Goal: Information Seeking & Learning: Compare options

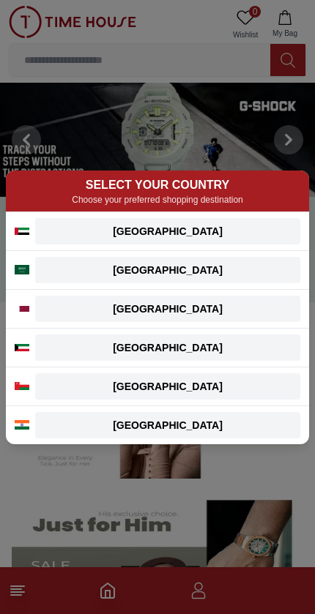
click at [241, 229] on div "[GEOGRAPHIC_DATA]" at bounding box center [167, 231] width 247 height 15
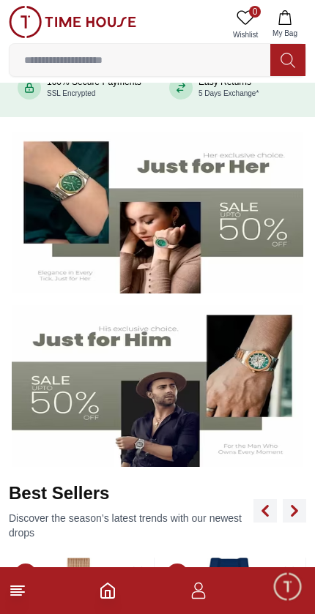
scroll to position [189, 0]
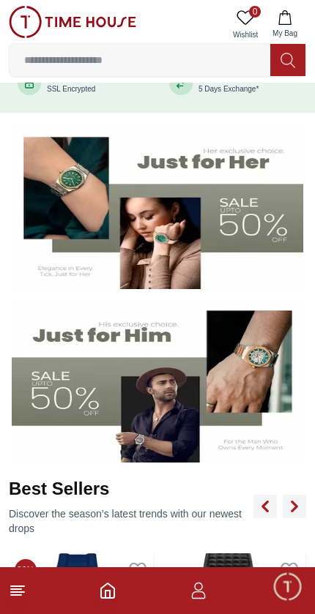
click at [262, 368] on img at bounding box center [157, 382] width 291 height 162
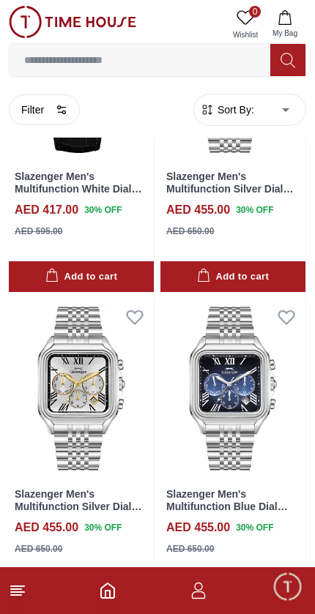
scroll to position [1780, 0]
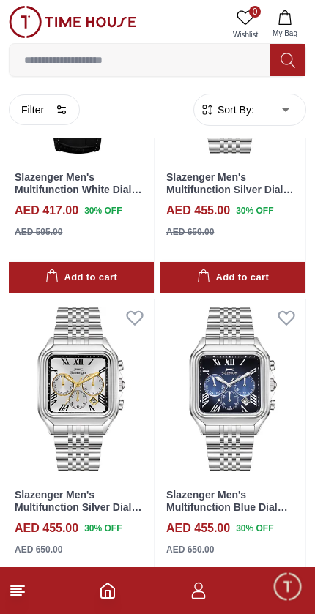
click at [287, 312] on icon at bounding box center [285, 318] width 15 height 13
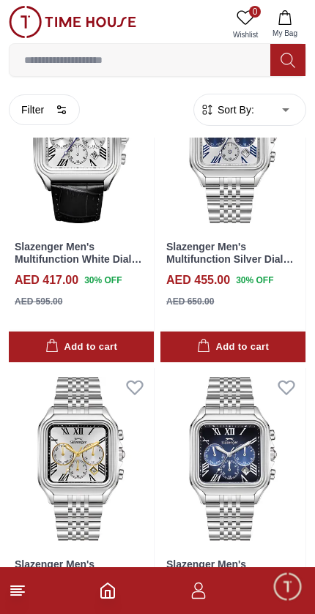
scroll to position [1611, 0]
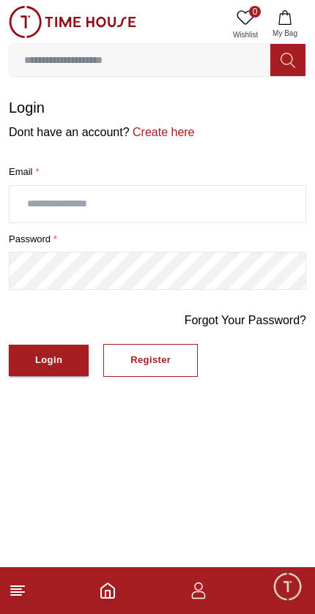
click at [101, 591] on icon "Home" at bounding box center [107, 590] width 13 height 15
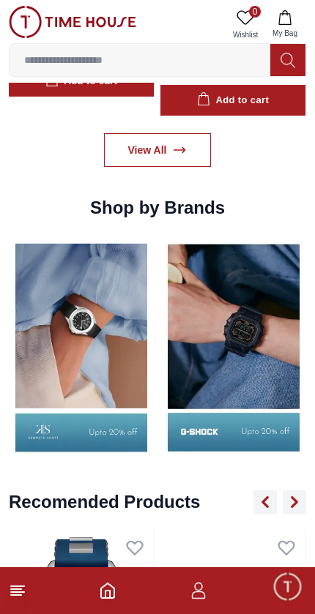
scroll to position [1425, 0]
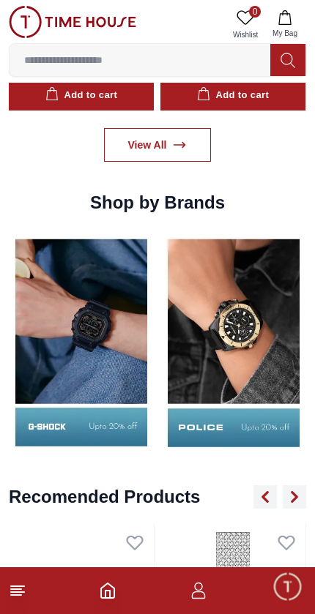
click at [137, 159] on link "View All" at bounding box center [158, 145] width 108 height 34
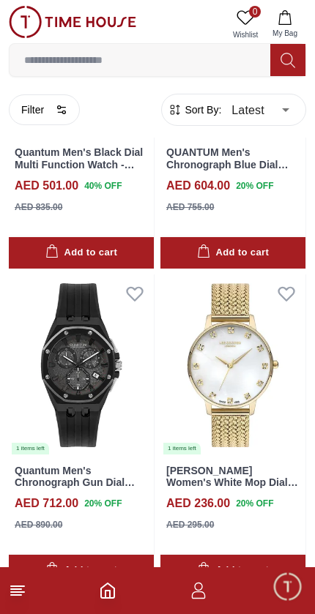
scroll to position [853, 0]
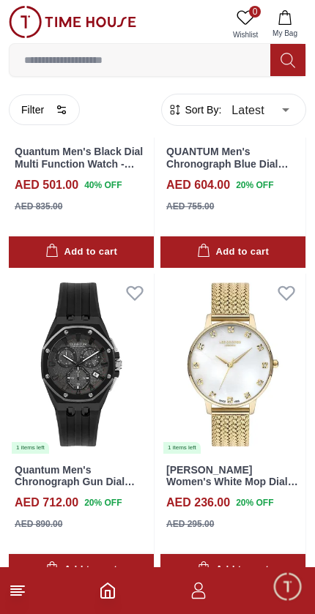
click at [37, 118] on button "Filter" at bounding box center [44, 109] width 71 height 31
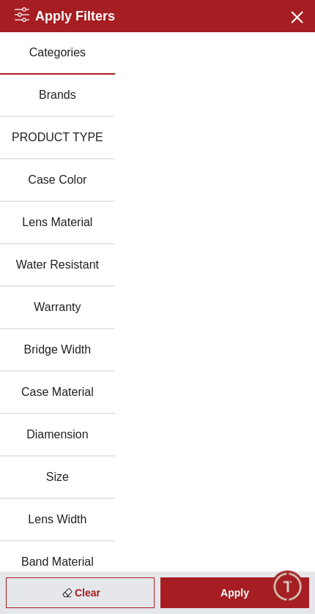
scroll to position [0, 0]
click at [290, 19] on icon "button" at bounding box center [296, 16] width 18 height 18
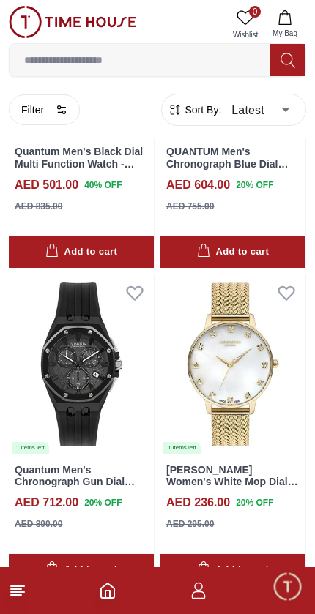
click at [193, 105] on span "Sort By:" at bounding box center [201, 109] width 39 height 15
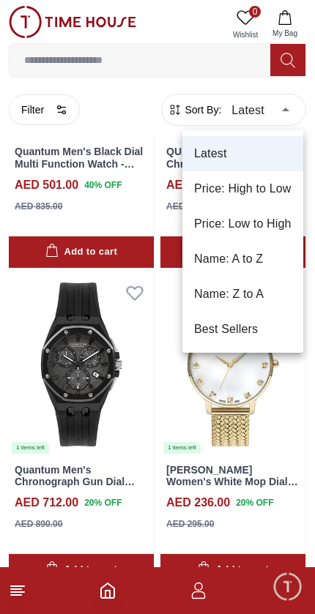
click at [23, 388] on div at bounding box center [157, 307] width 315 height 614
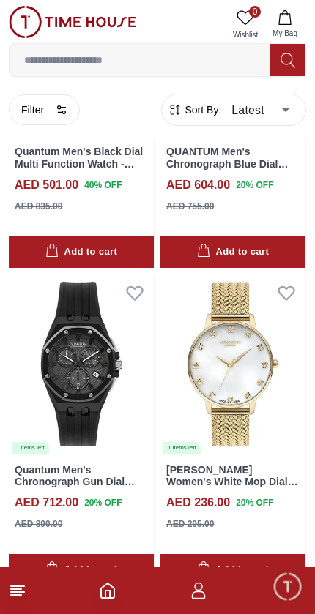
click at [46, 379] on img at bounding box center [81, 364] width 145 height 181
click at [72, 381] on img at bounding box center [81, 364] width 145 height 181
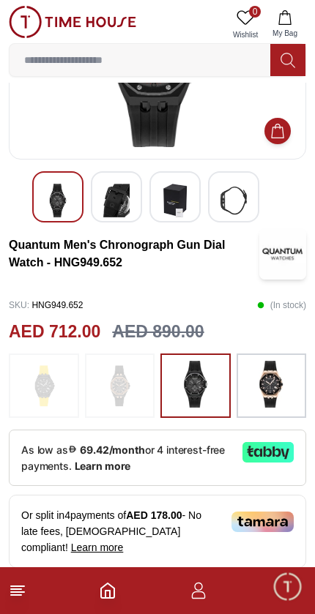
scroll to position [152, 0]
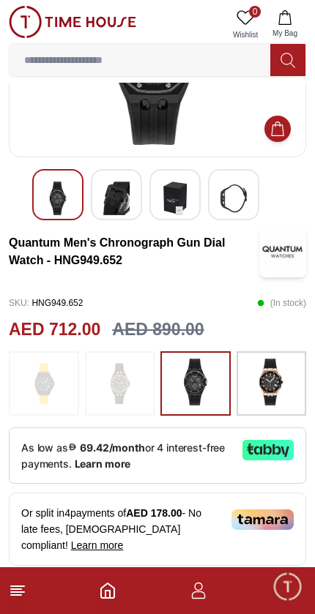
click at [282, 387] on img at bounding box center [270, 381] width 37 height 47
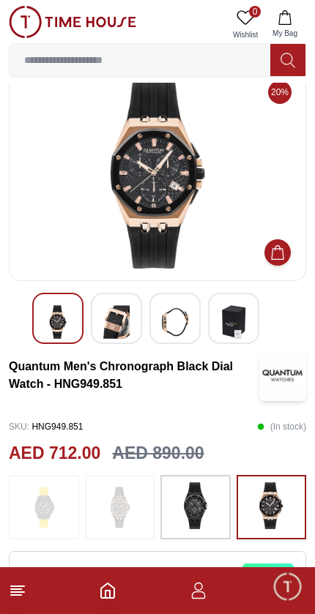
scroll to position [29, 0]
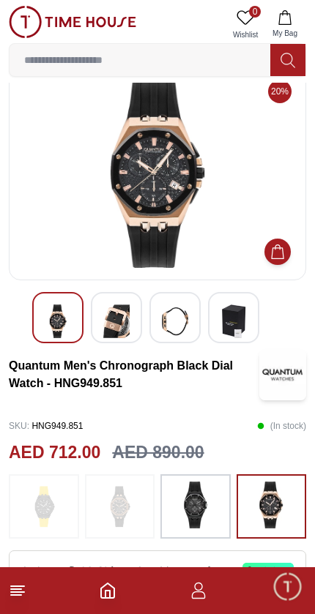
click at [149, 162] on img at bounding box center [157, 173] width 272 height 190
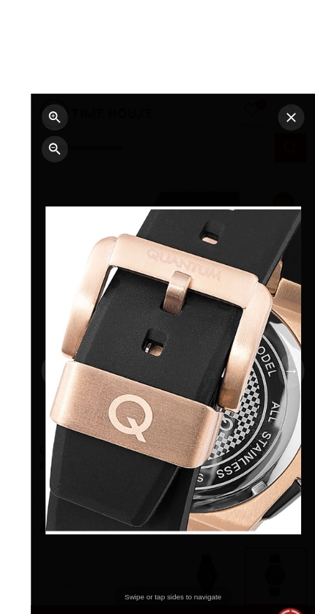
scroll to position [1, 0]
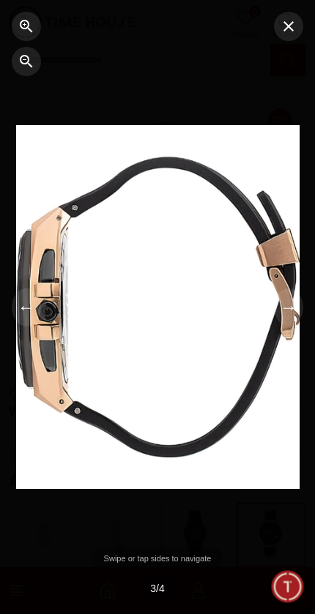
click at [286, 28] on icon "button" at bounding box center [288, 26] width 10 height 10
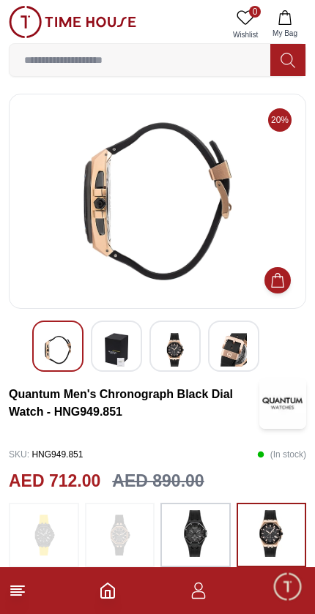
click at [105, 584] on icon "Home" at bounding box center [108, 590] width 18 height 18
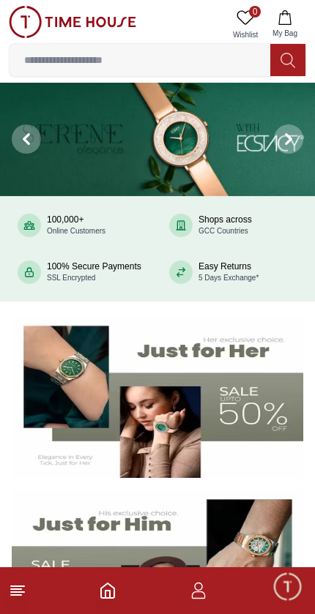
click at [22, 593] on icon at bounding box center [18, 590] width 18 height 18
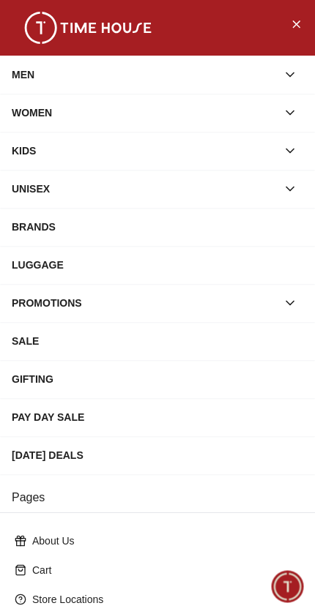
click at [34, 65] on div "MEN" at bounding box center [144, 74] width 265 height 26
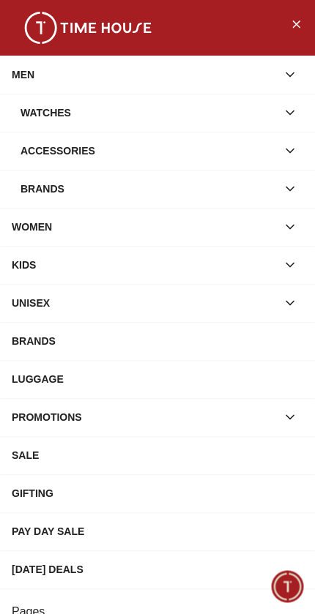
click at [47, 109] on div "Watches" at bounding box center [148, 112] width 256 height 26
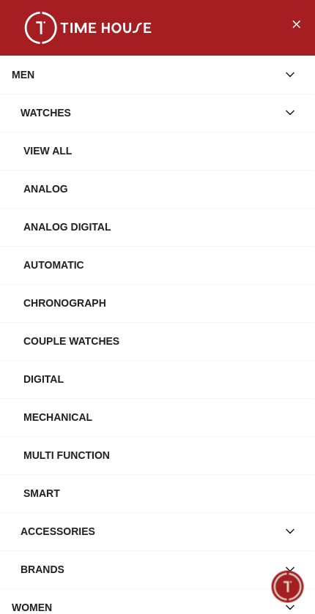
click at [48, 180] on div "Analog" at bounding box center [162, 189] width 279 height 26
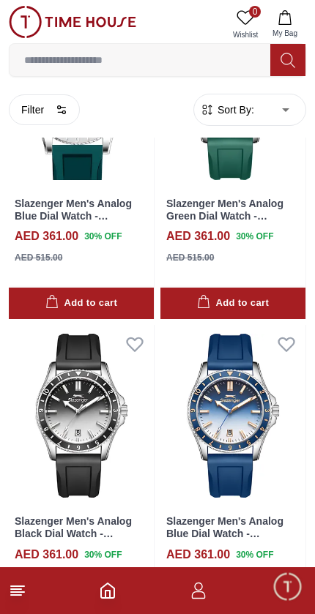
scroll to position [178, 0]
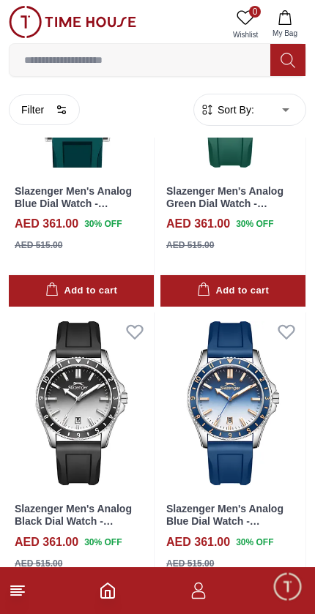
click at [240, 385] on img at bounding box center [232, 402] width 145 height 181
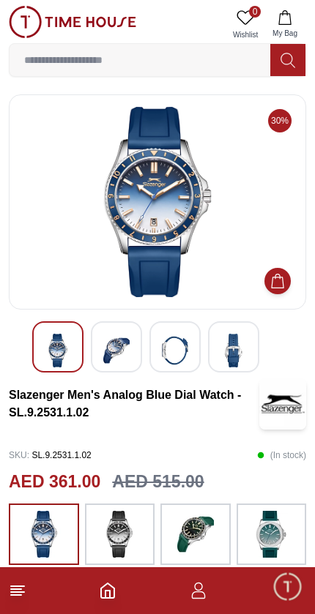
click at [150, 206] on img at bounding box center [157, 202] width 272 height 190
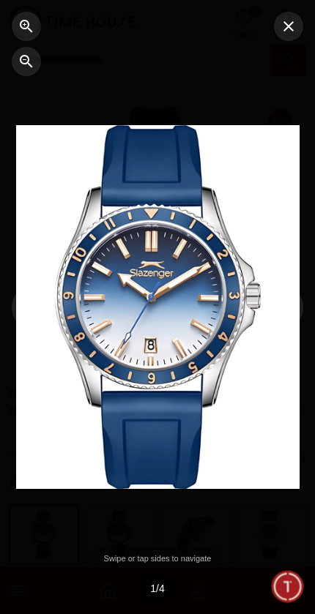
click at [192, 373] on div at bounding box center [157, 307] width 283 height 364
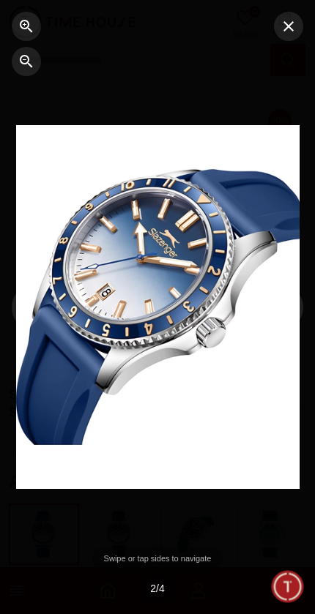
click at [228, 392] on div at bounding box center [262, 307] width 105 height 614
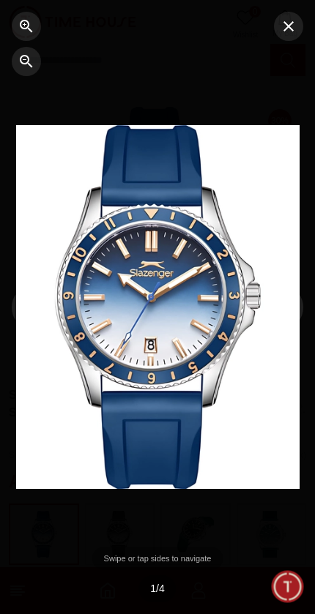
click at [293, 30] on icon "button" at bounding box center [288, 27] width 18 height 18
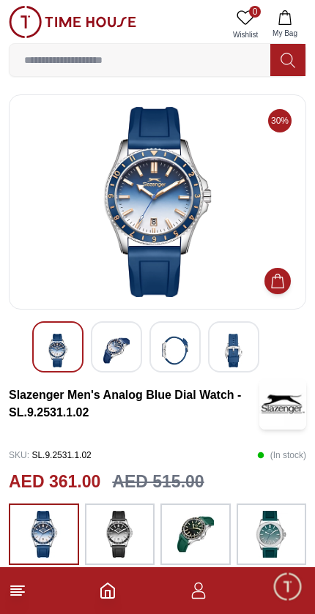
click at [204, 595] on icon "button" at bounding box center [198, 594] width 14 height 7
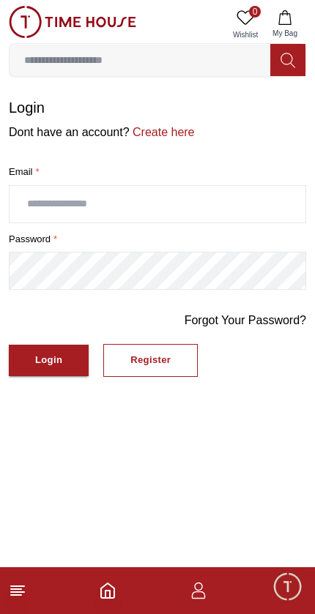
click at [24, 592] on line at bounding box center [17, 592] width 13 height 0
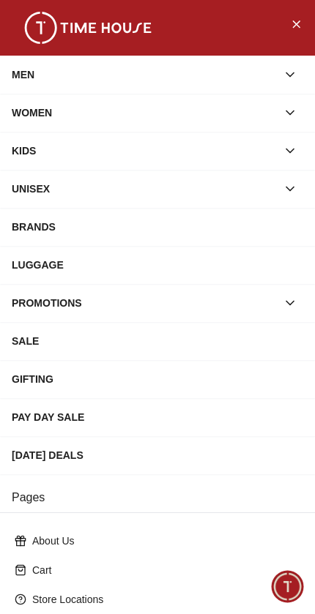
click at [39, 73] on div "MEN" at bounding box center [144, 74] width 265 height 26
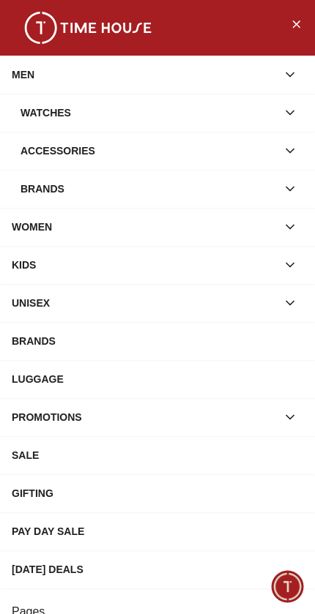
click at [36, 113] on div "Watches" at bounding box center [148, 112] width 256 height 26
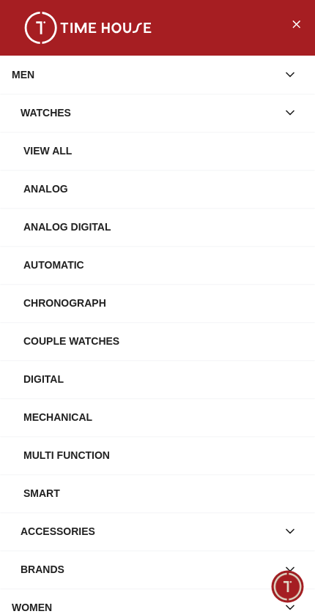
click at [46, 192] on div "Analog" at bounding box center [162, 189] width 279 height 26
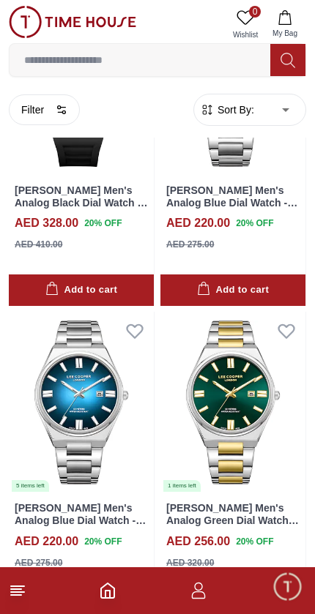
scroll to position [1450, 0]
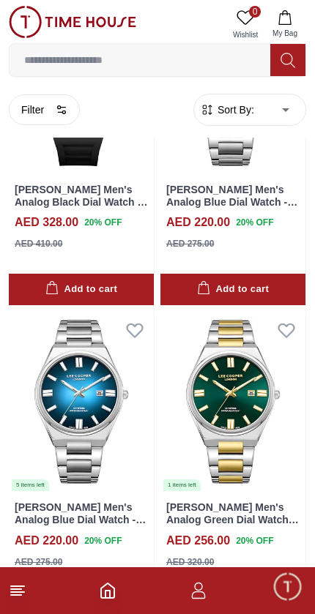
click at [75, 401] on img at bounding box center [81, 401] width 145 height 181
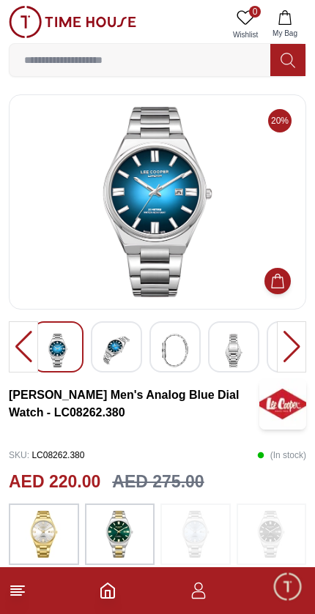
click at [156, 207] on img at bounding box center [157, 202] width 272 height 190
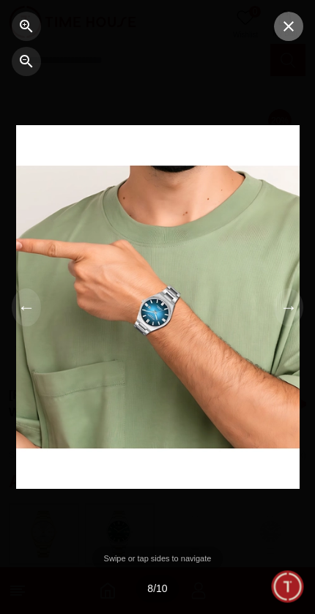
click at [290, 32] on icon "button" at bounding box center [288, 27] width 18 height 18
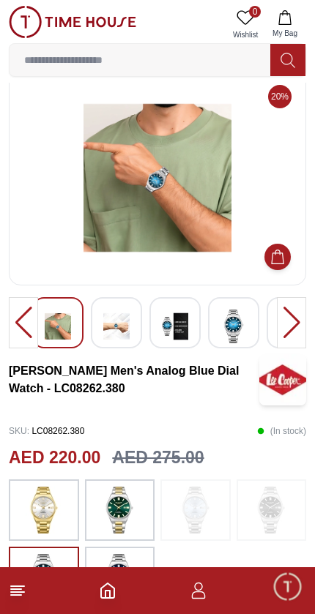
scroll to position [26, 0]
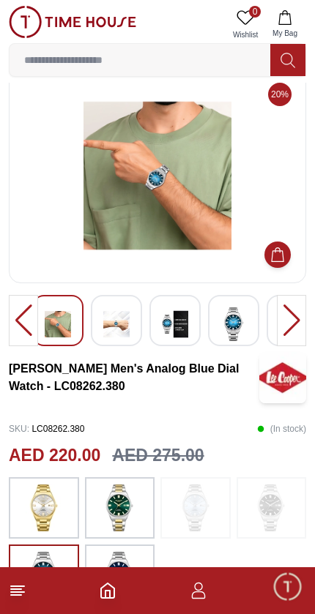
click at [226, 320] on img at bounding box center [233, 324] width 26 height 34
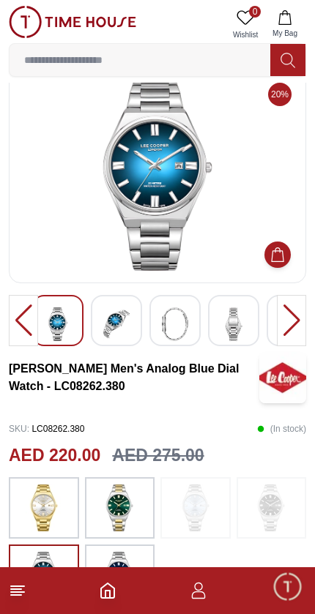
click at [116, 583] on icon "Home" at bounding box center [108, 590] width 18 height 18
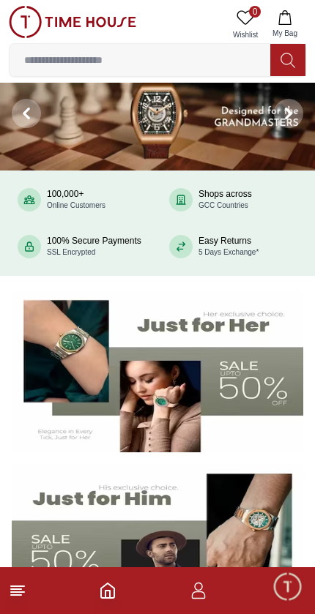
click at [109, 594] on icon "Home" at bounding box center [108, 590] width 18 height 18
click at [102, 602] on footer at bounding box center [157, 590] width 315 height 47
click at [16, 598] on icon at bounding box center [18, 590] width 18 height 18
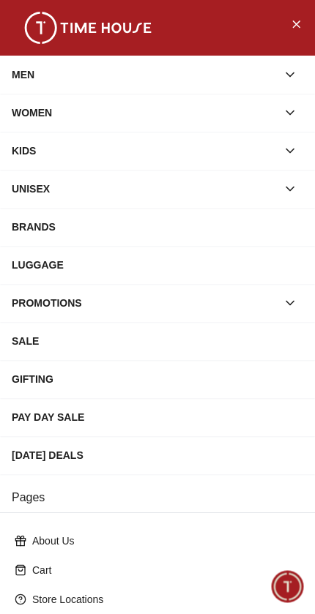
click at [287, 71] on icon "button" at bounding box center [289, 74] width 15 height 15
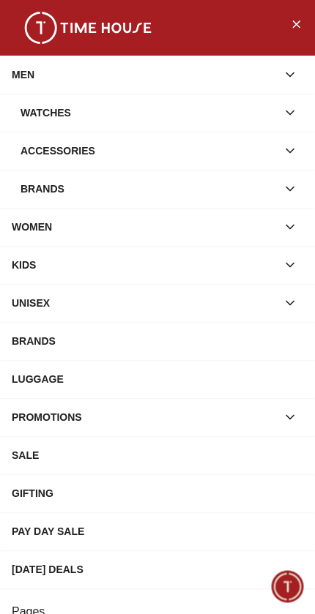
click at [249, 105] on div "Watches" at bounding box center [148, 112] width 256 height 26
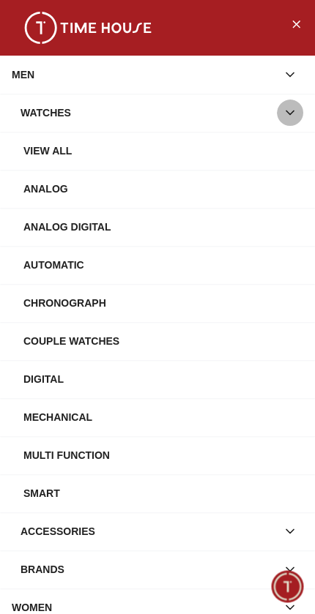
click at [279, 111] on button "button" at bounding box center [289, 112] width 26 height 26
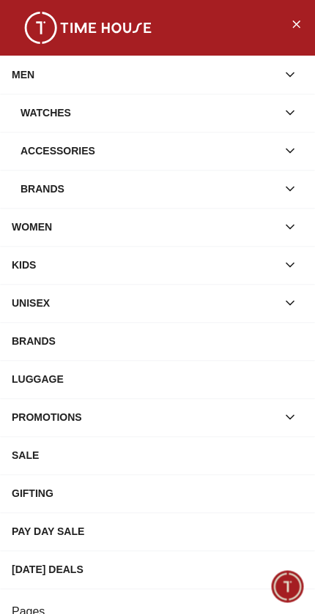
click at [241, 110] on div "Watches" at bounding box center [148, 112] width 256 height 26
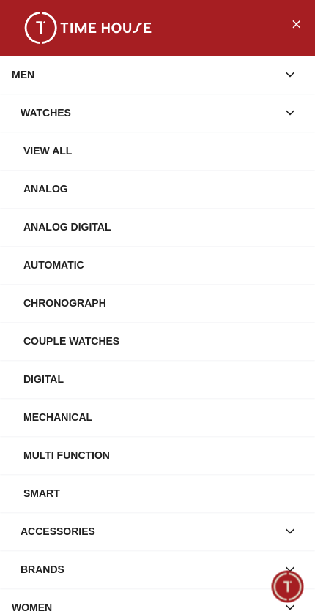
click at [179, 186] on div "Analog" at bounding box center [162, 189] width 279 height 26
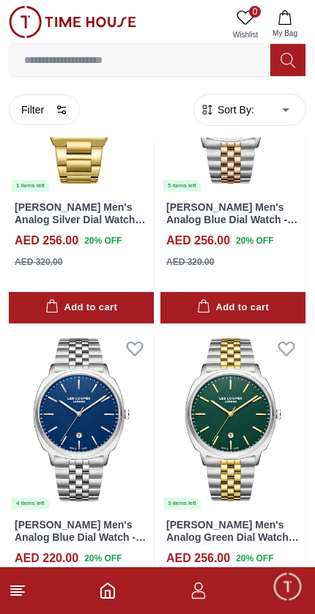
scroll to position [2088, 0]
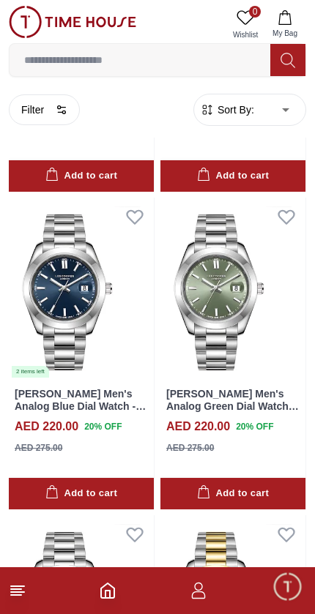
scroll to position [5706, 0]
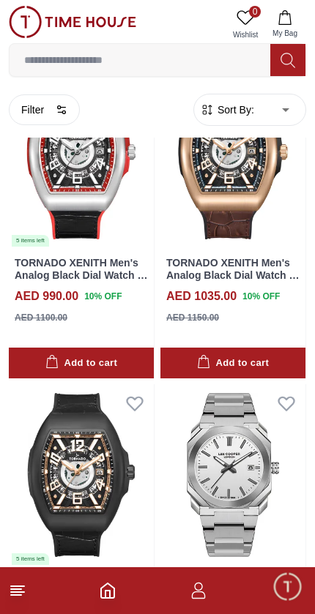
scroll to position [8987, 0]
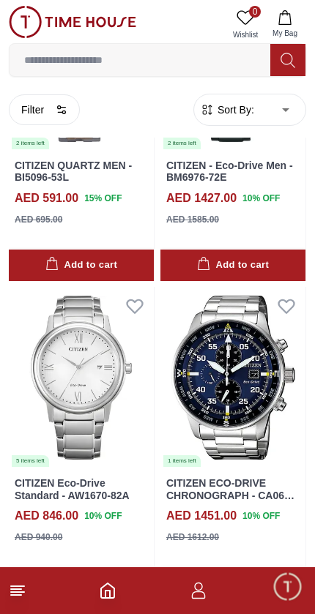
scroll to position [11302, 0]
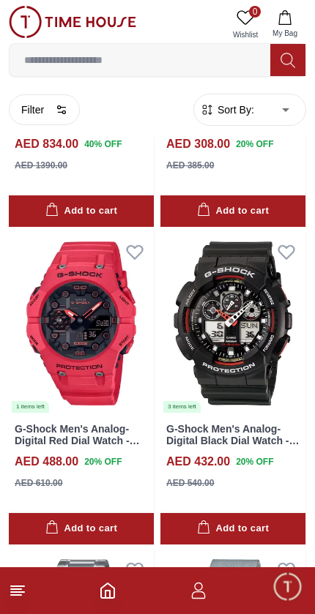
scroll to position [15483, 0]
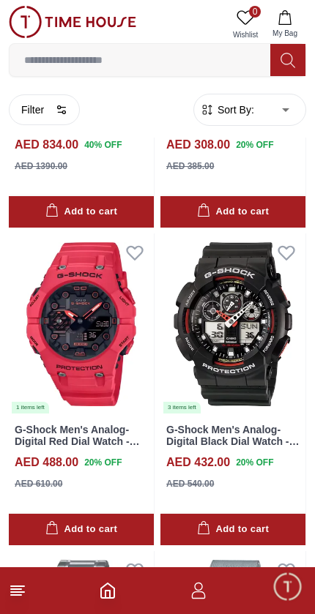
click at [91, 264] on img at bounding box center [81, 323] width 145 height 181
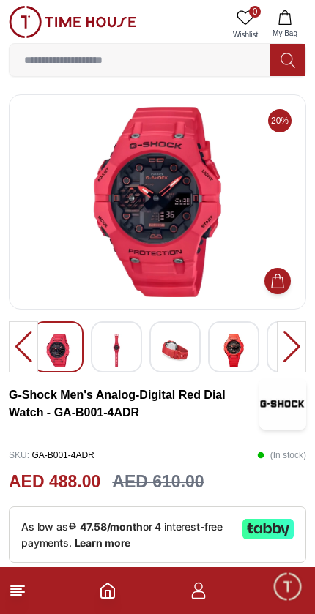
click at [168, 232] on img at bounding box center [157, 202] width 272 height 190
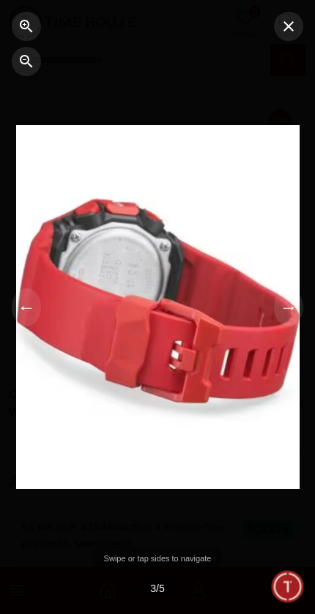
click at [291, 26] on icon "button" at bounding box center [288, 27] width 18 height 18
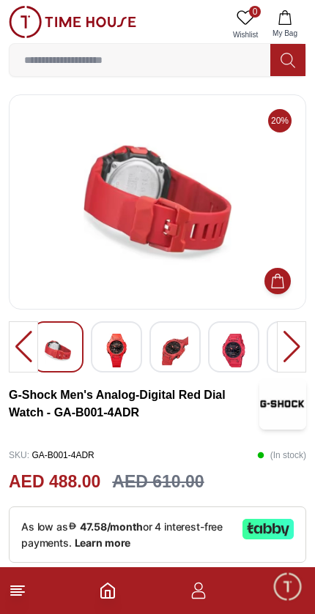
click at [12, 589] on line at bounding box center [16, 589] width 10 height 0
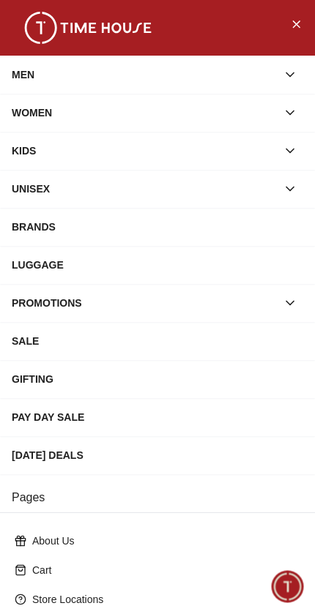
click at [204, 457] on div "[DATE] DEALS" at bounding box center [157, 455] width 291 height 26
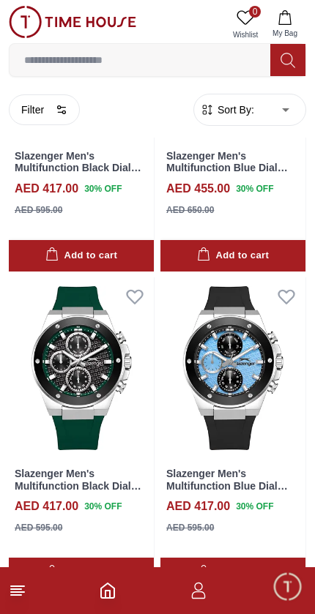
scroll to position [659, 0]
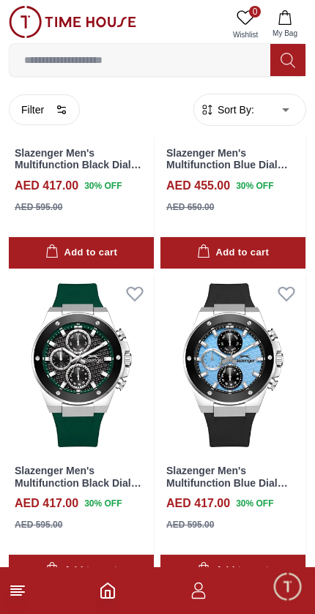
click at [233, 379] on img at bounding box center [232, 364] width 145 height 181
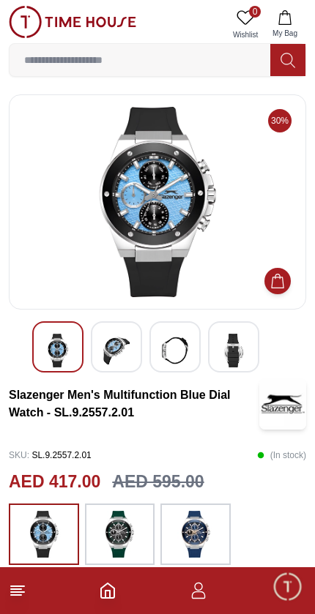
click at [165, 200] on img at bounding box center [157, 202] width 272 height 190
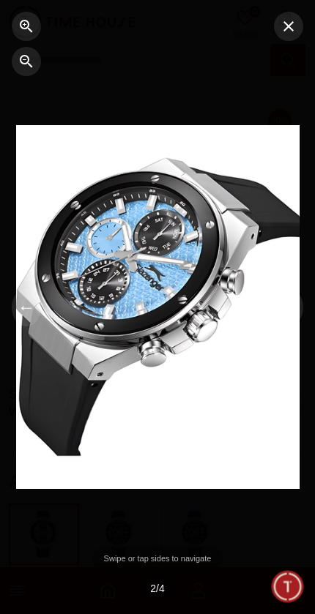
click at [285, 22] on icon "button" at bounding box center [288, 26] width 10 height 10
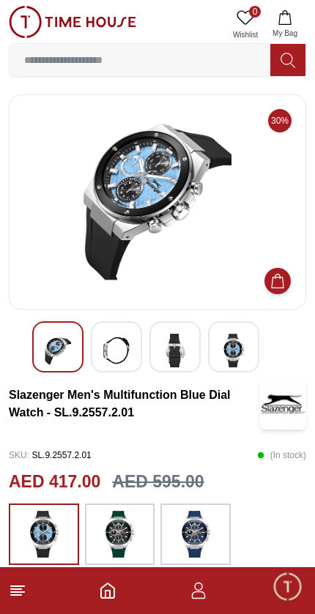
click at [15, 592] on line at bounding box center [17, 592] width 13 height 0
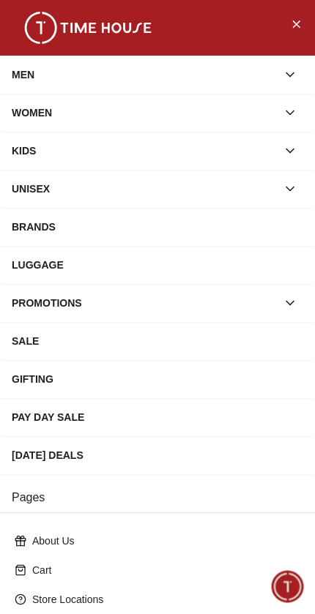
click at [200, 451] on div "[DATE] DEALS" at bounding box center [157, 455] width 291 height 26
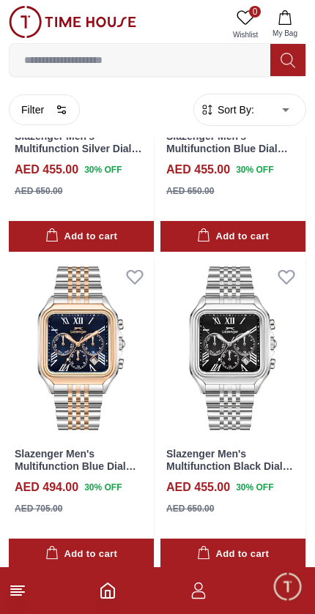
scroll to position [2583, 0]
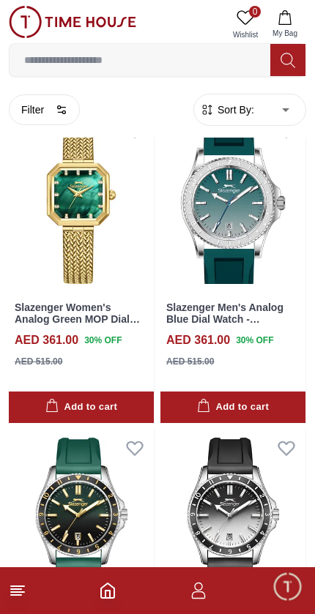
scroll to position [3365, 0]
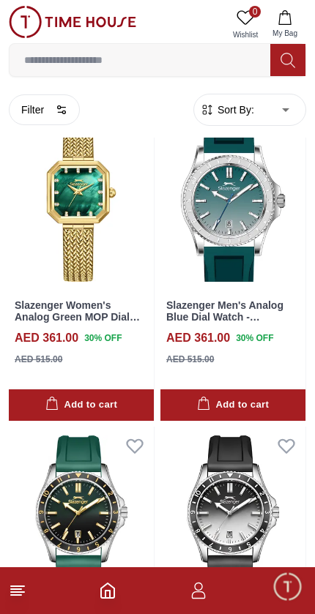
click at [29, 102] on button "Filter" at bounding box center [44, 109] width 71 height 31
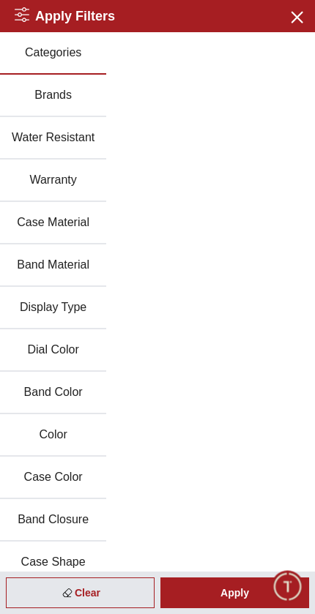
click at [304, 22] on icon "button" at bounding box center [296, 16] width 18 height 18
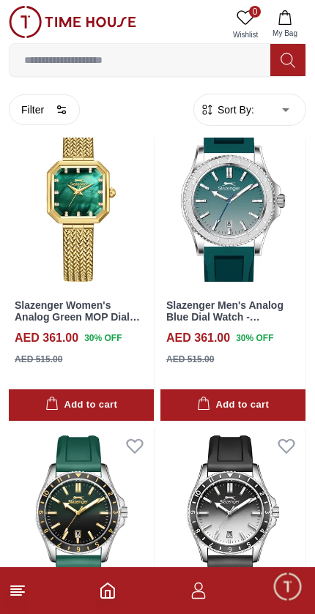
click at [82, 19] on img at bounding box center [72, 22] width 127 height 32
